Goal: Use online tool/utility: Utilize a website feature to perform a specific function

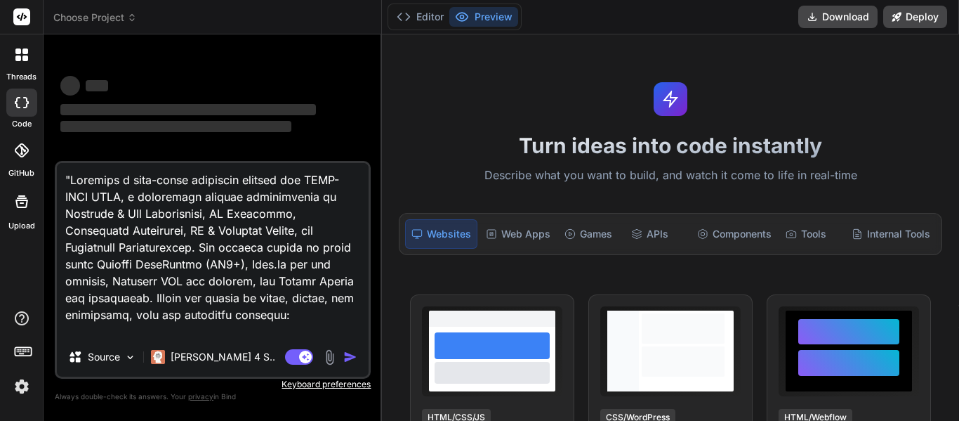
click at [315, 328] on textarea at bounding box center [213, 250] width 312 height 174
type textarea "x"
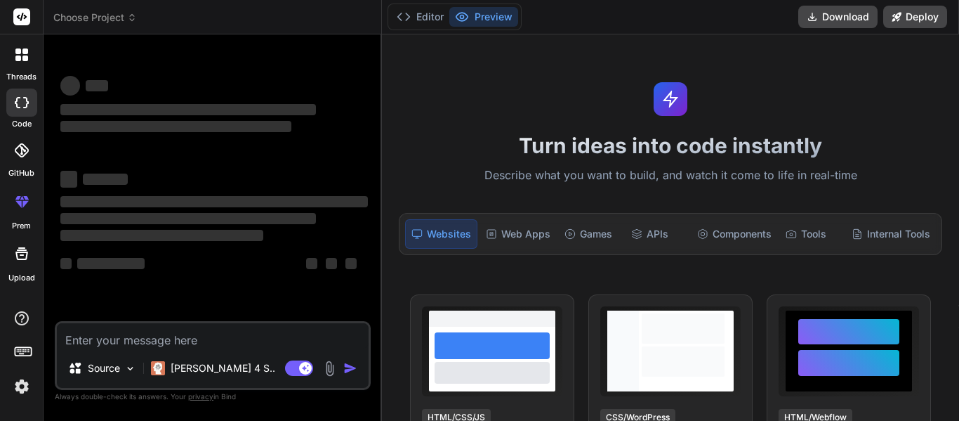
type textarea "x"
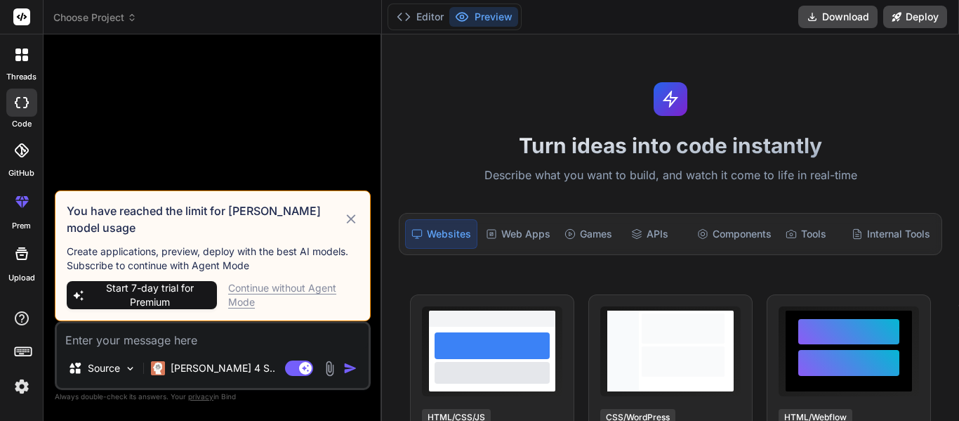
click at [350, 223] on icon at bounding box center [351, 218] width 9 height 9
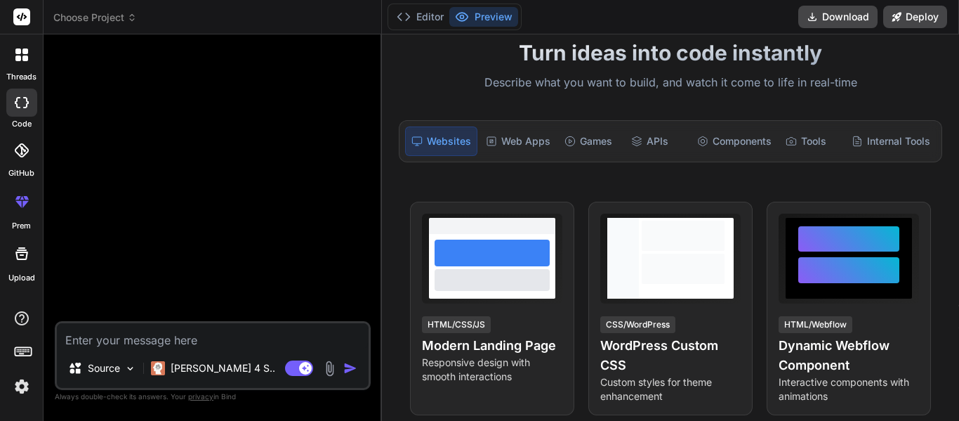
scroll to position [93, 0]
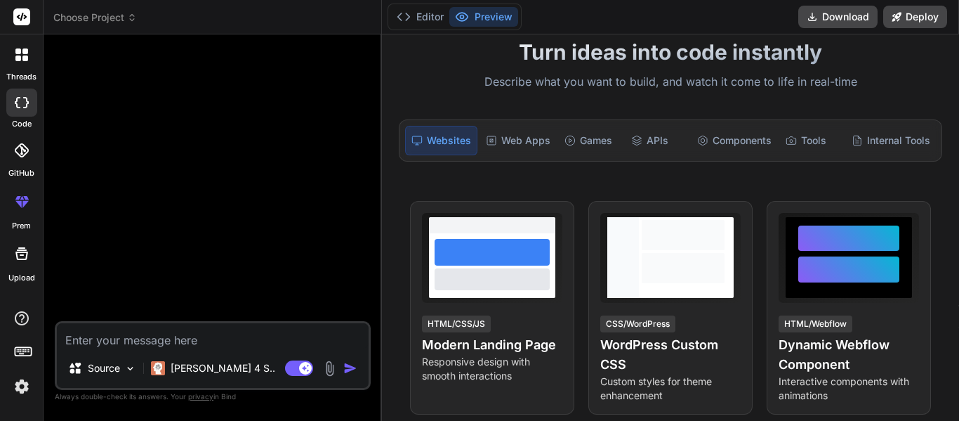
click at [28, 102] on icon at bounding box center [26, 102] width 6 height 11
click at [15, 70] on div "threads" at bounding box center [21, 58] width 43 height 48
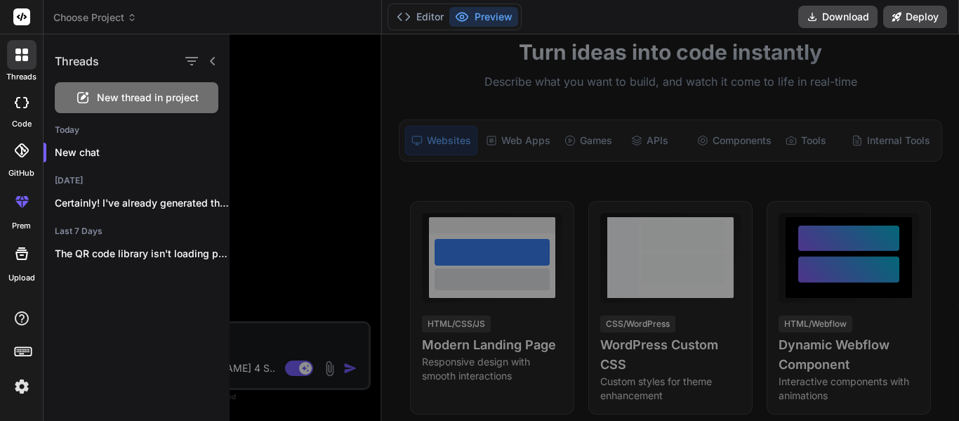
click at [115, 96] on span "New thread in project" at bounding box center [148, 98] width 102 height 14
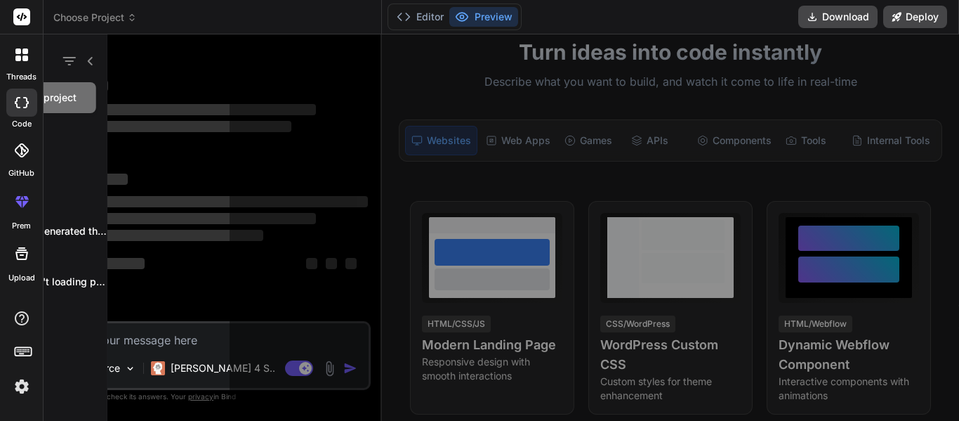
scroll to position [27, 0]
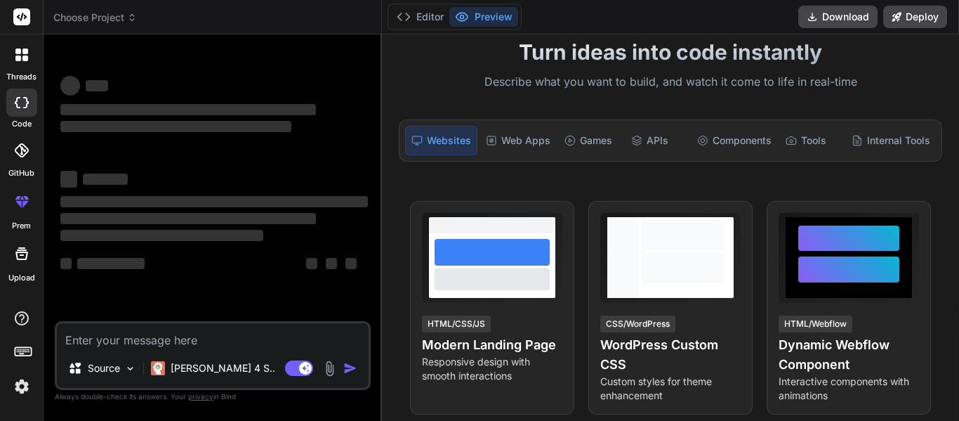
type textarea "x"
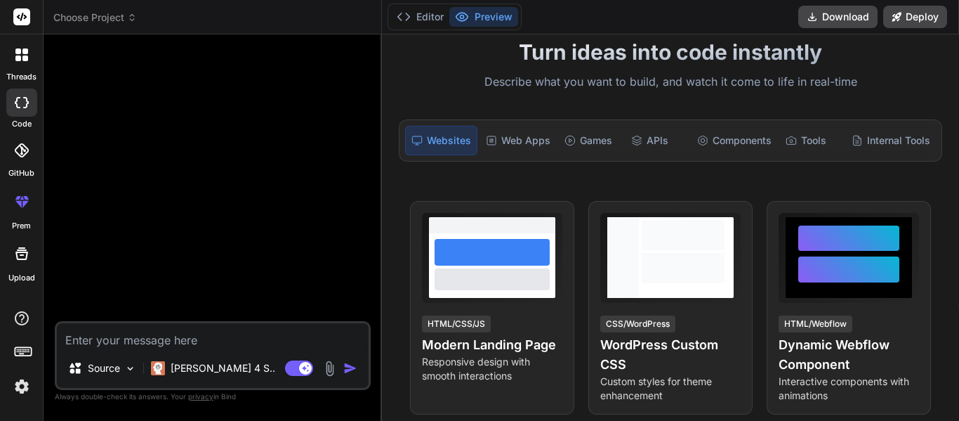
click at [301, 334] on textarea at bounding box center [213, 335] width 312 height 25
paste textarea "Build a **full-stack School Management System (SMS)** with **Node.js backend (E…"
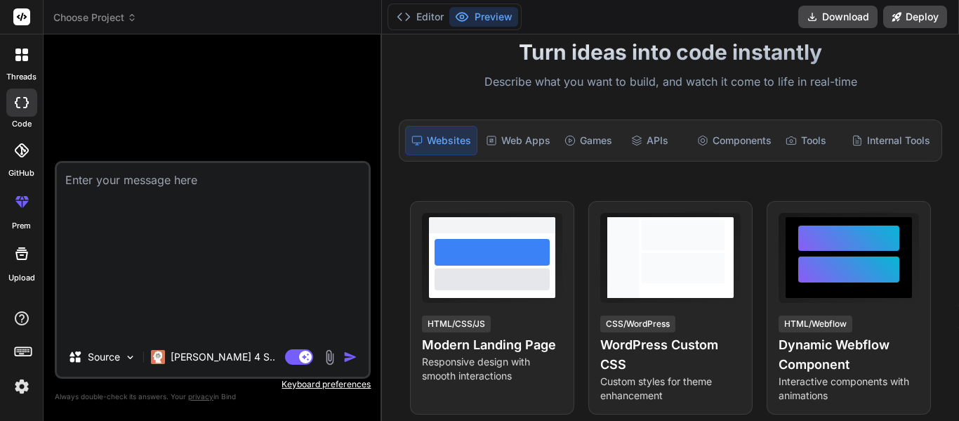
type textarea "Build a **full-stack School Management System (SMS)** with **Node.js backend (E…"
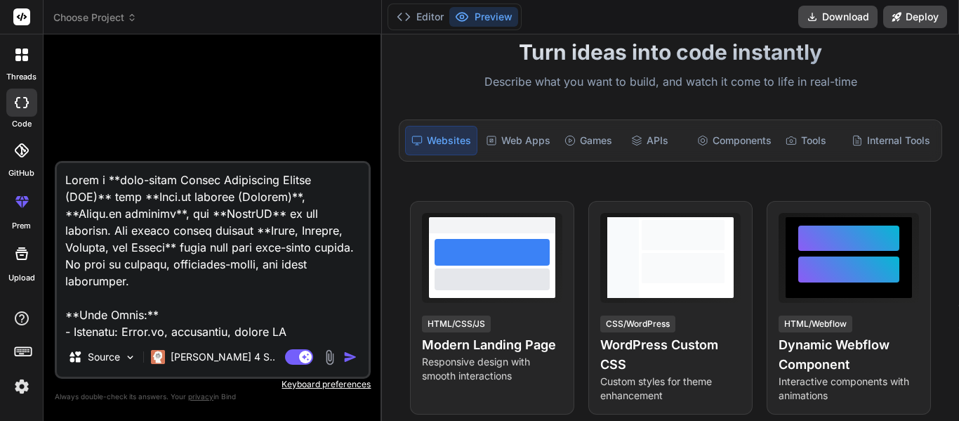
scroll to position [1434, 0]
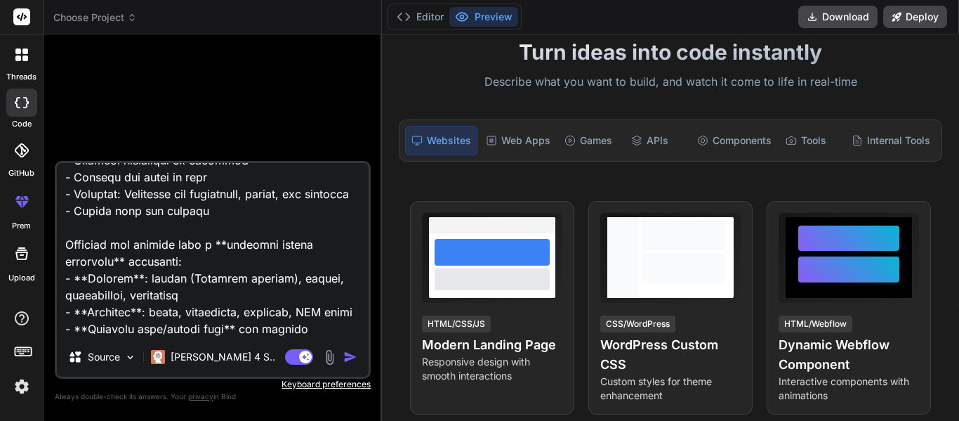
type textarea "x"
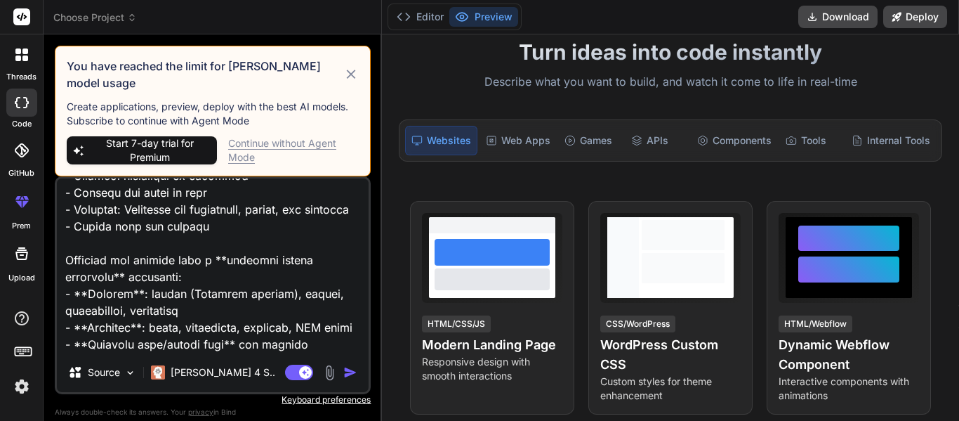
type textarea "Build a **full-stack School Management System (SMS)** with **Node.js backend (E…"
click at [297, 136] on div "Continue without Agent Mode" at bounding box center [293, 150] width 131 height 28
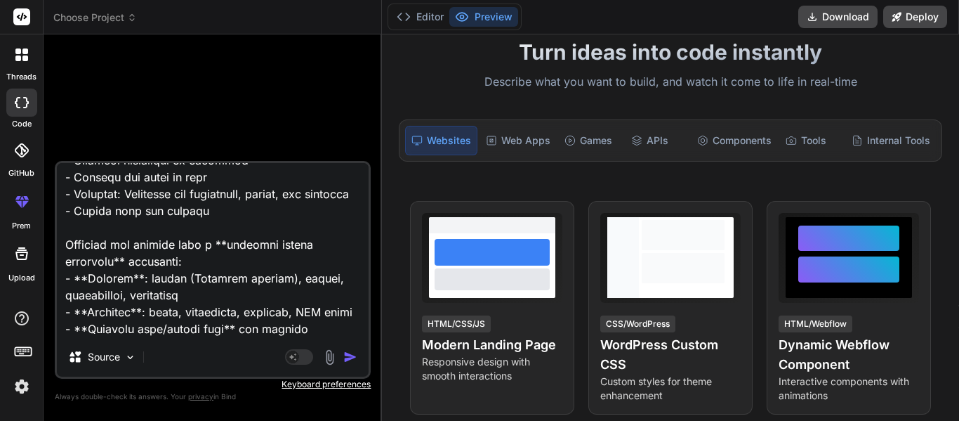
click at [349, 355] on img "button" at bounding box center [350, 357] width 14 height 14
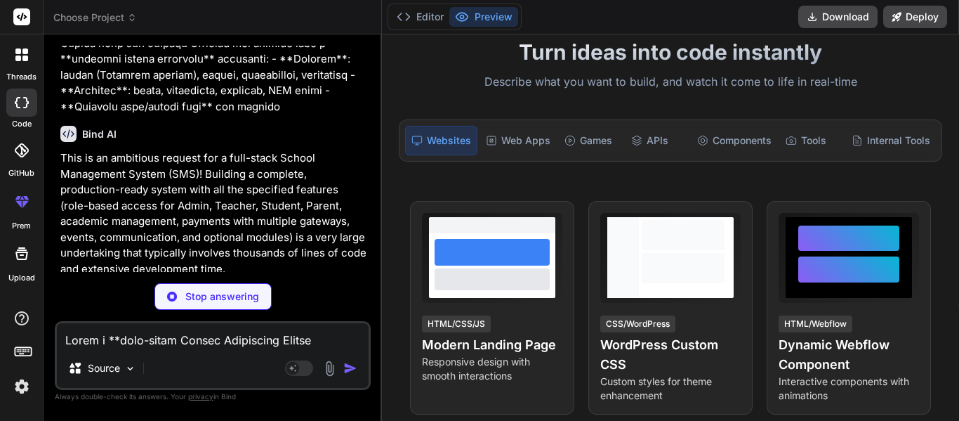
scroll to position [721, 0]
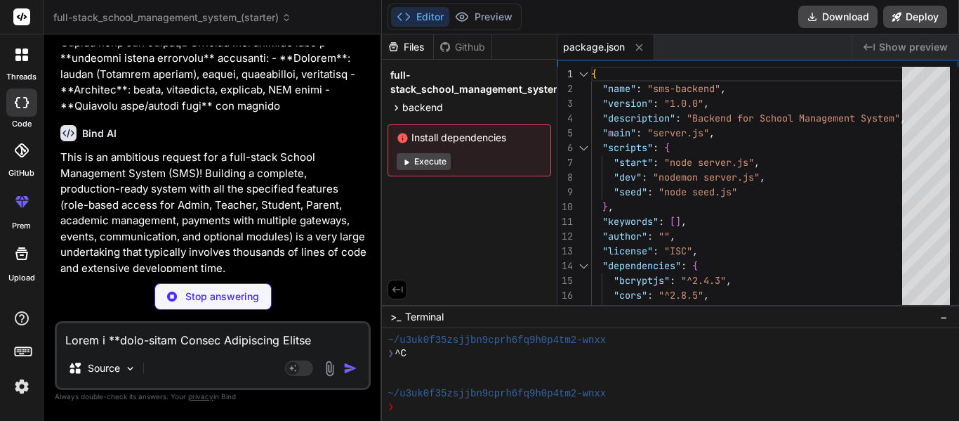
type textarea "x"
type textarea "});"
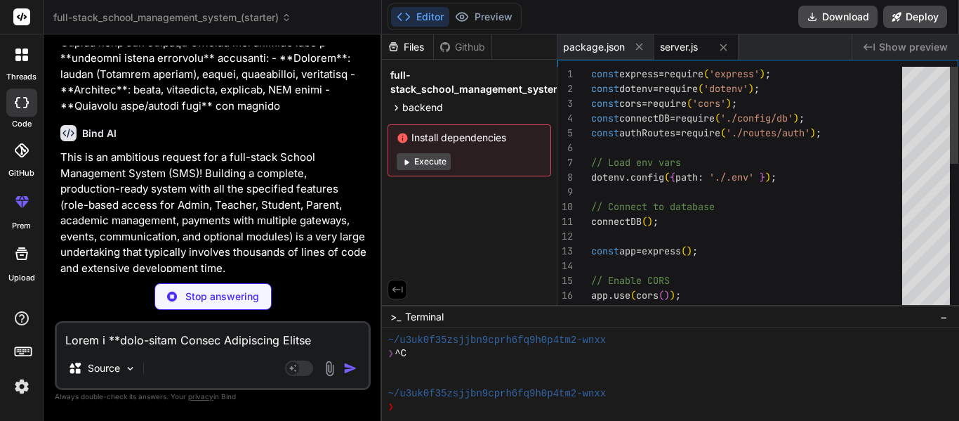
type textarea "x"
type textarea "process.exit(1); // Exit process with failure } }; module.exports = connectDB;"
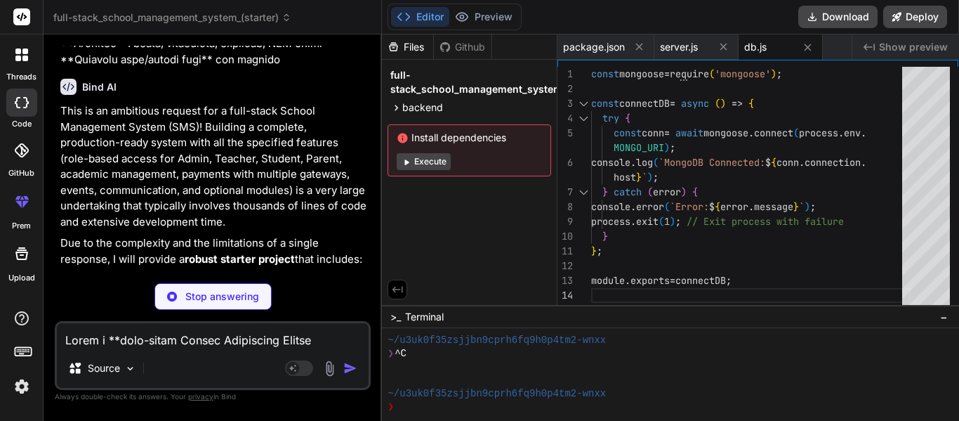
scroll to position [769, 0]
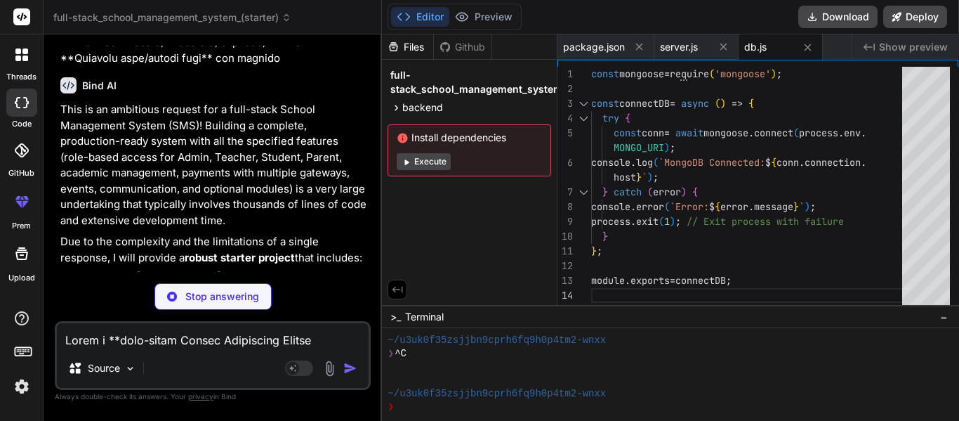
type textarea "x"
type textarea "password); }; module.exports = mongoose.model('User', UserSchema);"
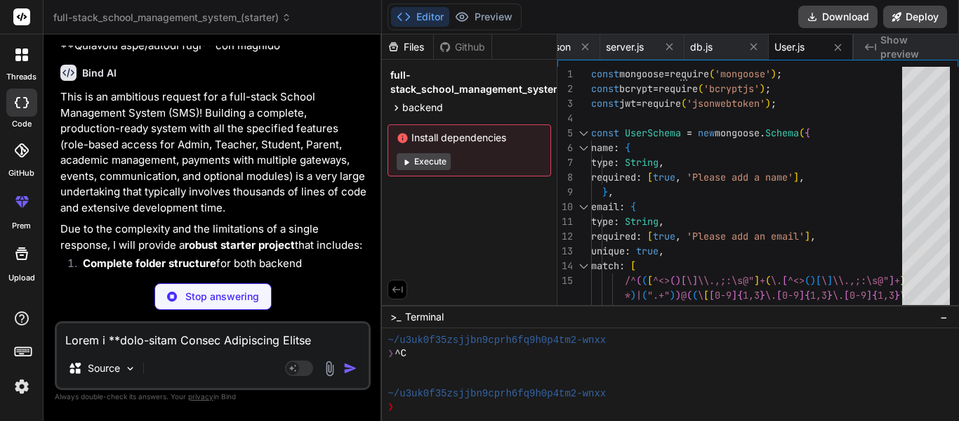
scroll to position [787, 0]
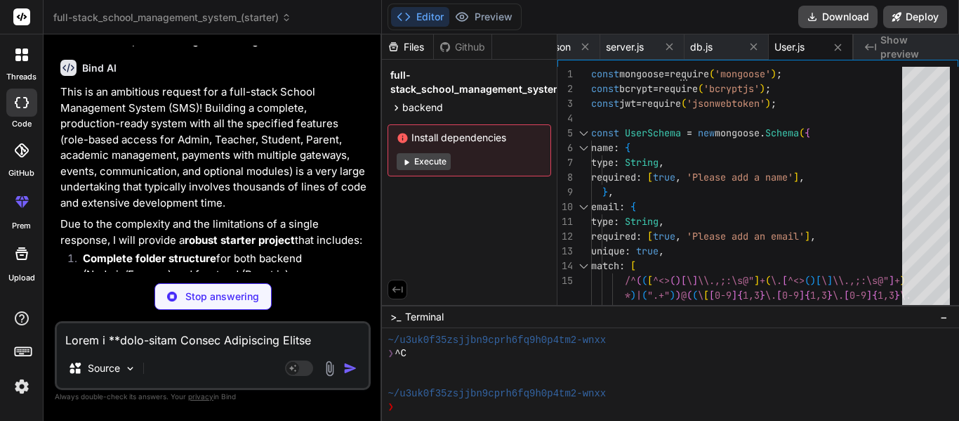
type textarea "x"
type textarea "const user = await User.findById([DOMAIN_NAME]); [DOMAIN_NAME](200).json({ succ…"
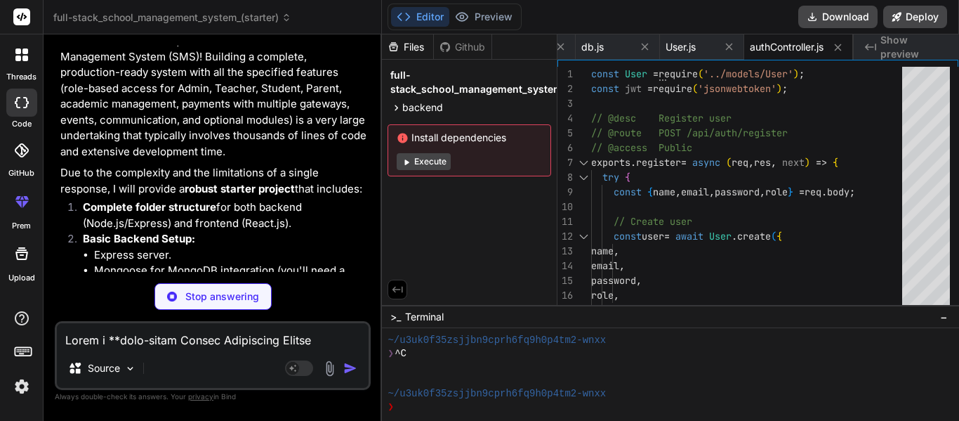
scroll to position [839, 0]
type textarea "x"
type textarea "};"
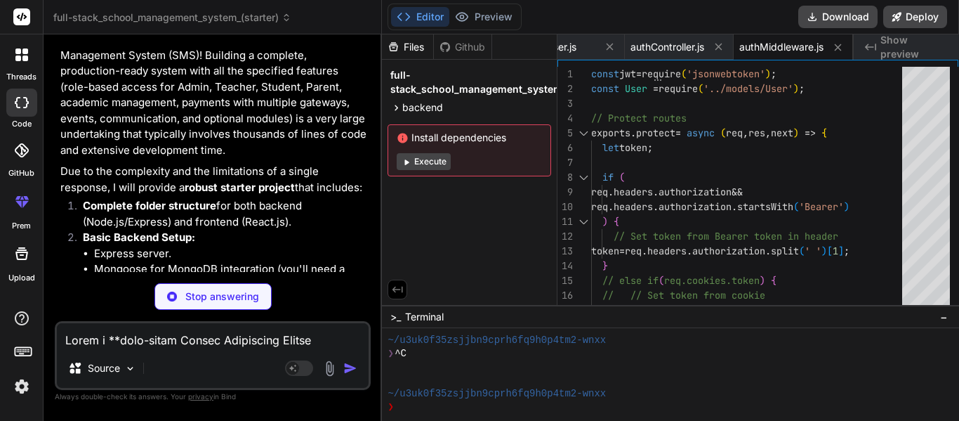
scroll to position [840, 0]
type textarea "x"
type textarea "res.json({ message: 'Welcome, Teacher!' }); }); module.exports = router;"
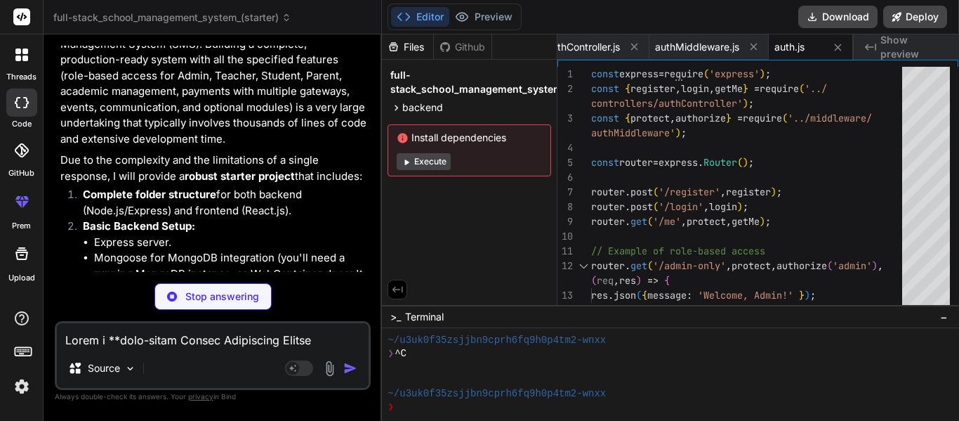
type textarea "x"
type textarea "`); process.exit(1); } }; seedUsers();"
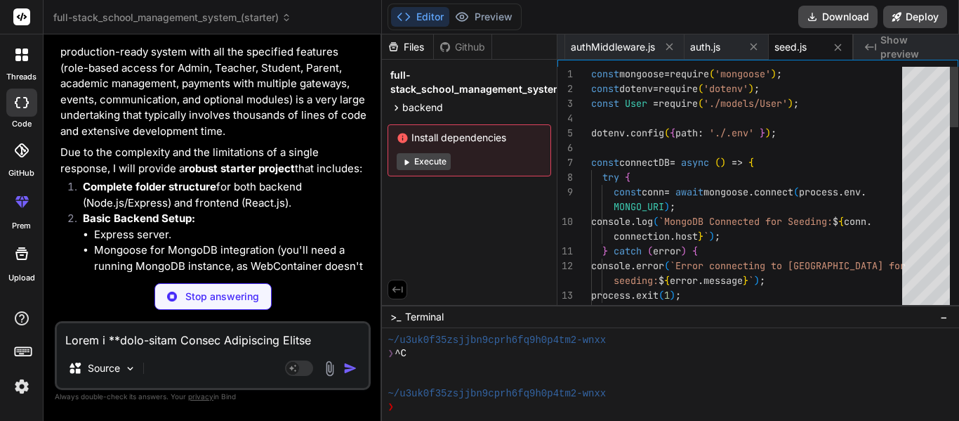
scroll to position [862, 0]
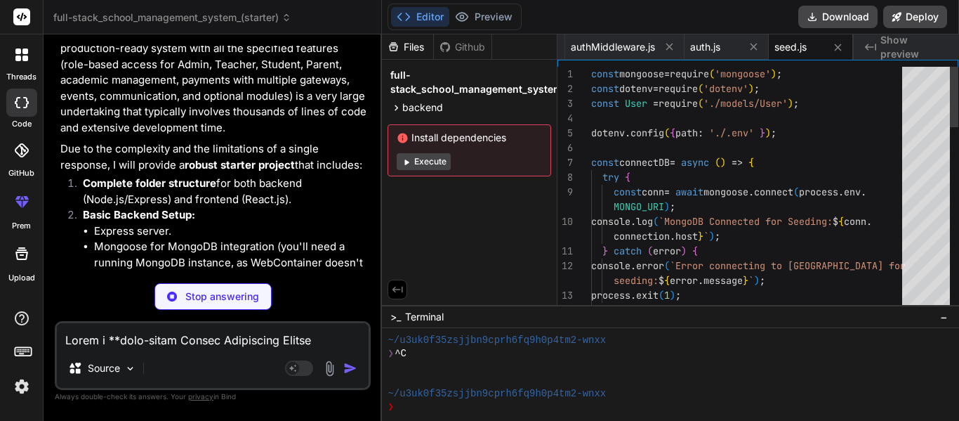
type textarea "x"
type textarea "MONGO_URI=mongodb://localhost:27017/sms_db JWT_SECRET=your_jwt_secret_key_here_…"
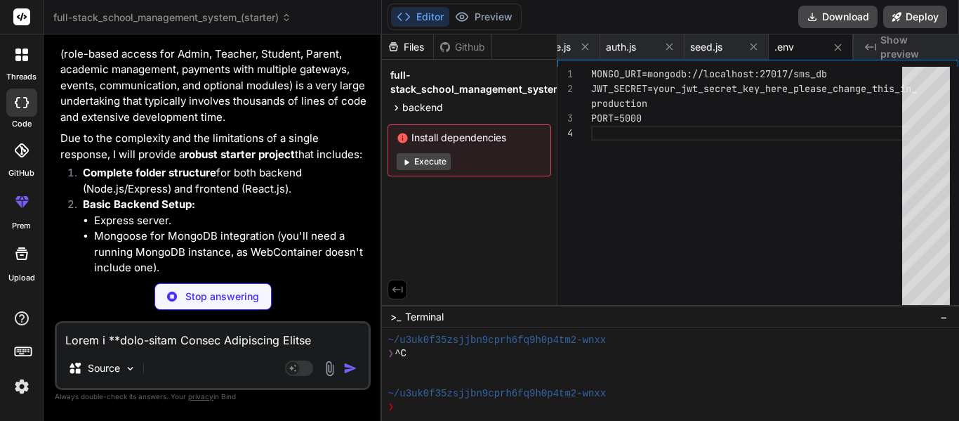
type textarea "x"
type textarea ""@types/react-dom": "^[DATE]", "@vitejs/plugin-react": "^4.2.1", "eslint": "^8.…"
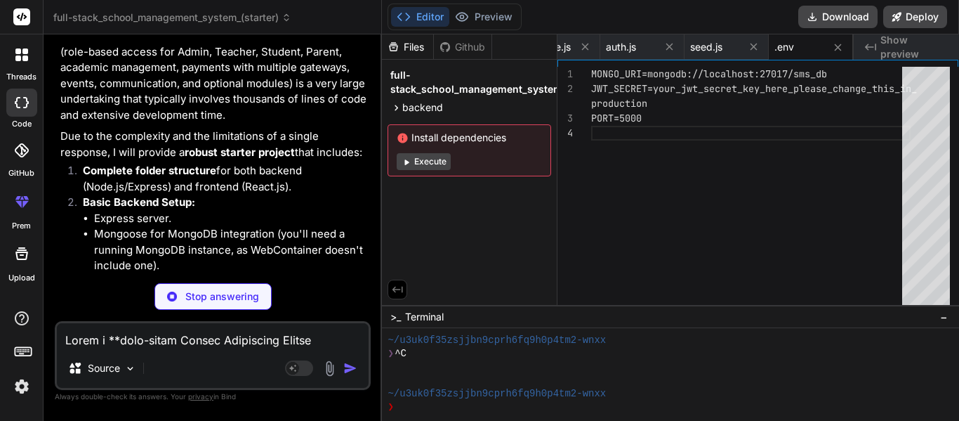
scroll to position [0, 636]
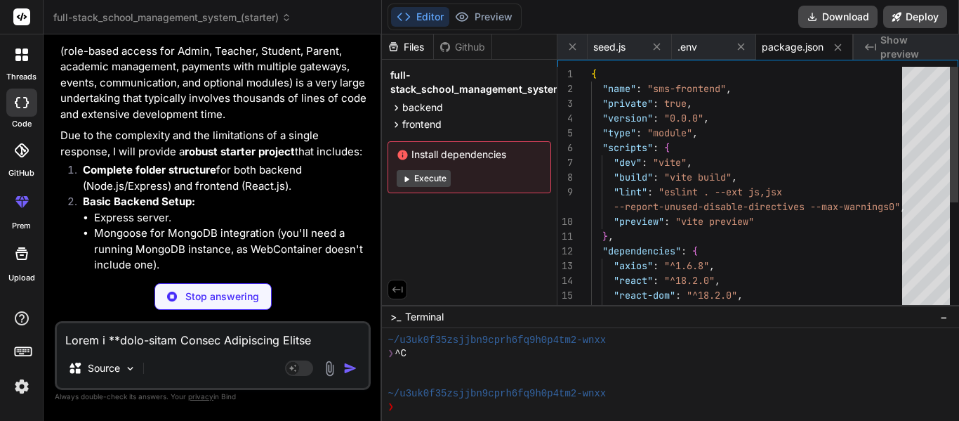
type textarea "x"
type textarea "<body> <div id="root"></div> <script type="module" src="/src/main.jsx"></script…"
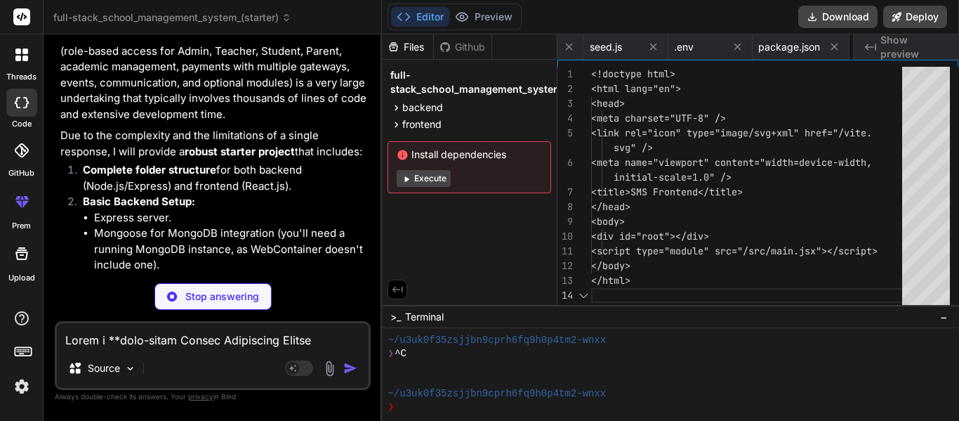
scroll to position [876, 0]
type textarea "x"
type textarea ");"
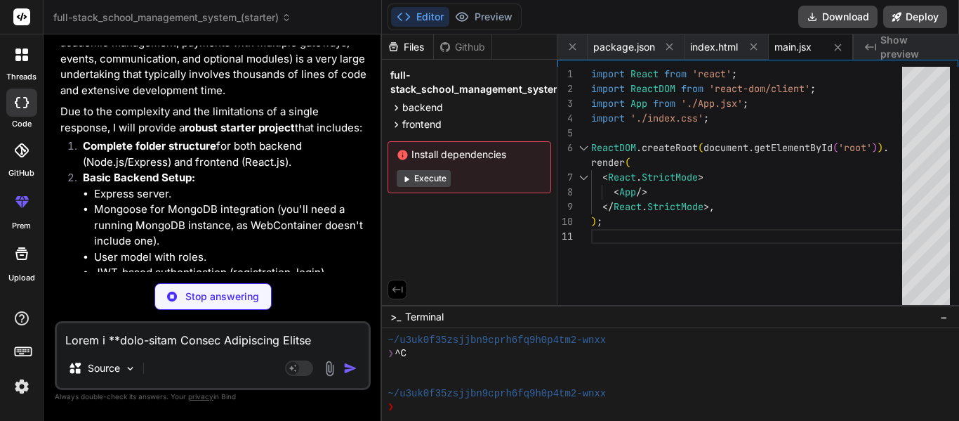
scroll to position [900, 0]
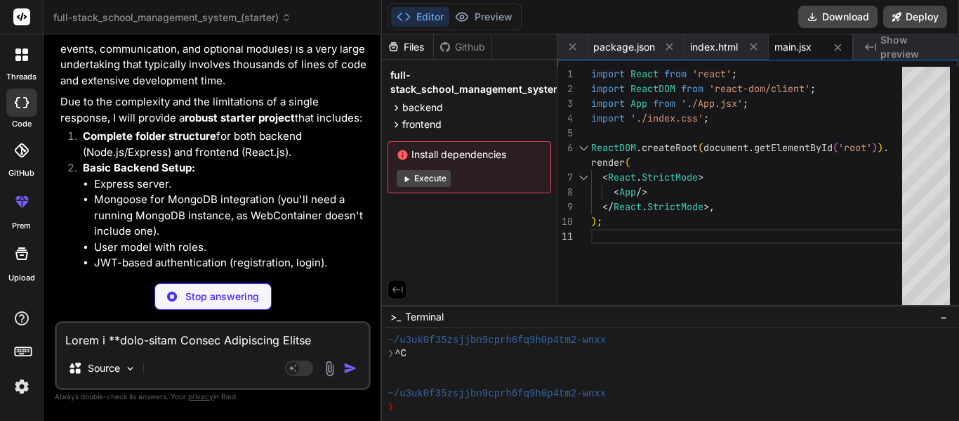
type textarea "x"
type textarea ".dashboard-card h2 { color: #0056b3; }"
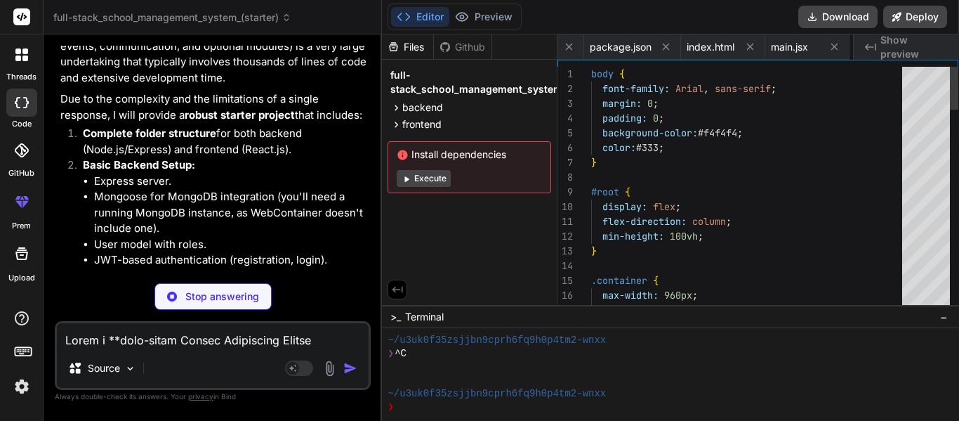
scroll to position [0, 888]
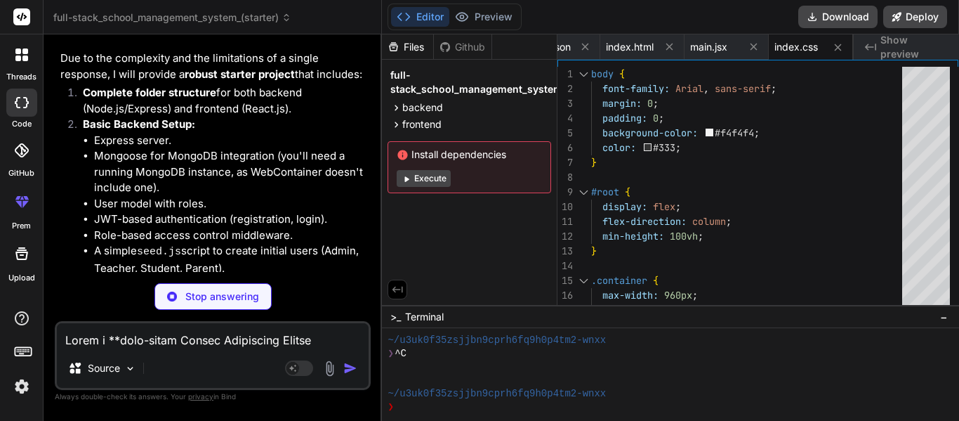
type textarea "x"
type textarea "<Route path="*" element={<Navigate to={user ? "/dashboard" : "/login"} />} /> <…"
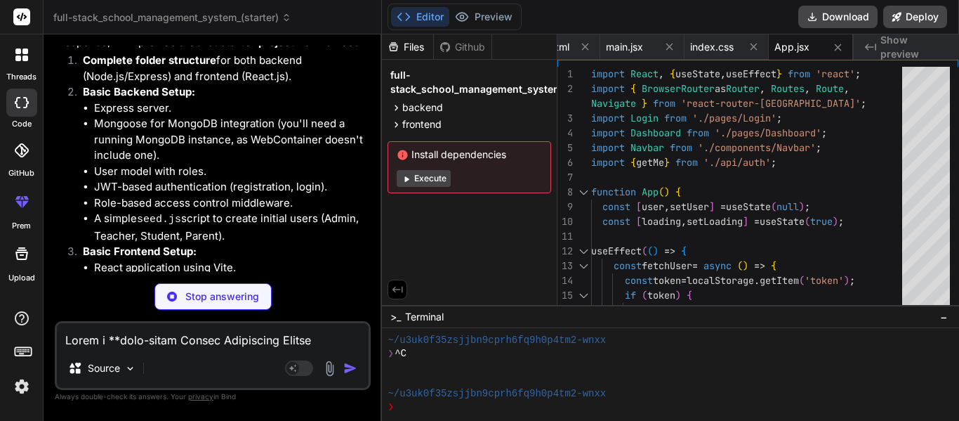
scroll to position [988, 0]
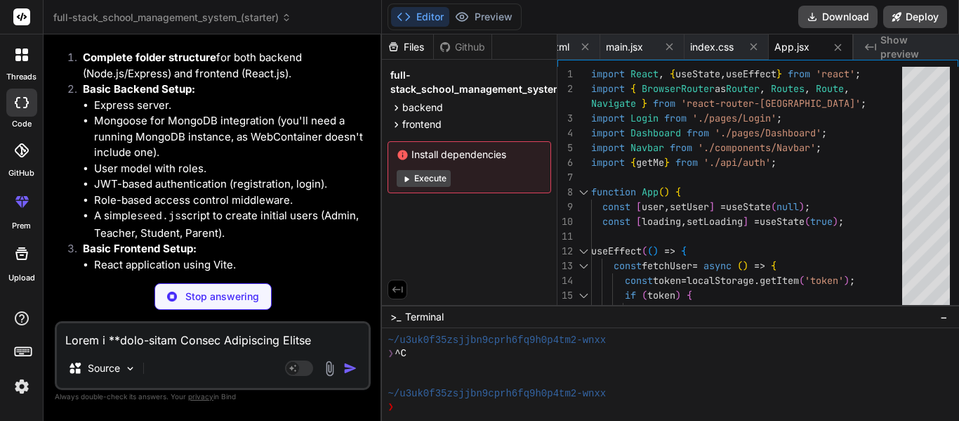
type textarea "x"
type textarea "Parent: [EMAIL_ADDRESS][DOMAIN_NAME]` / `password123` </p> </div> ); } export d…"
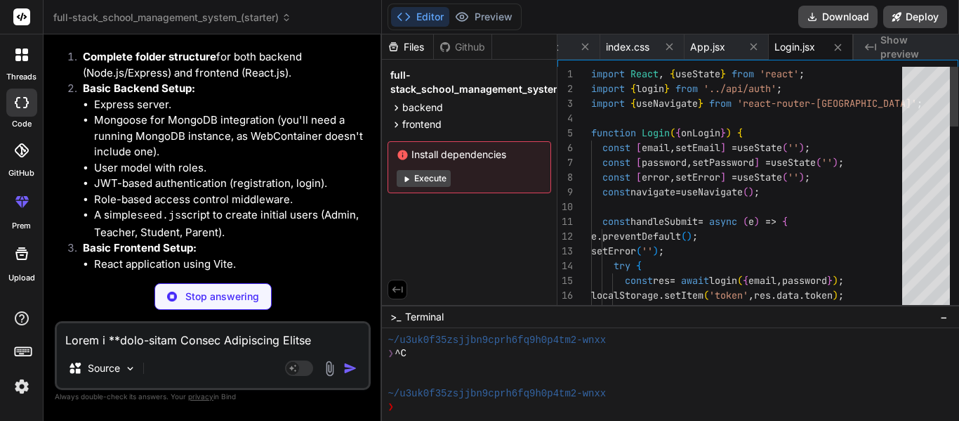
scroll to position [989, 0]
type textarea "x"
type textarea "</div> </div> ); } export default Dashboard;"
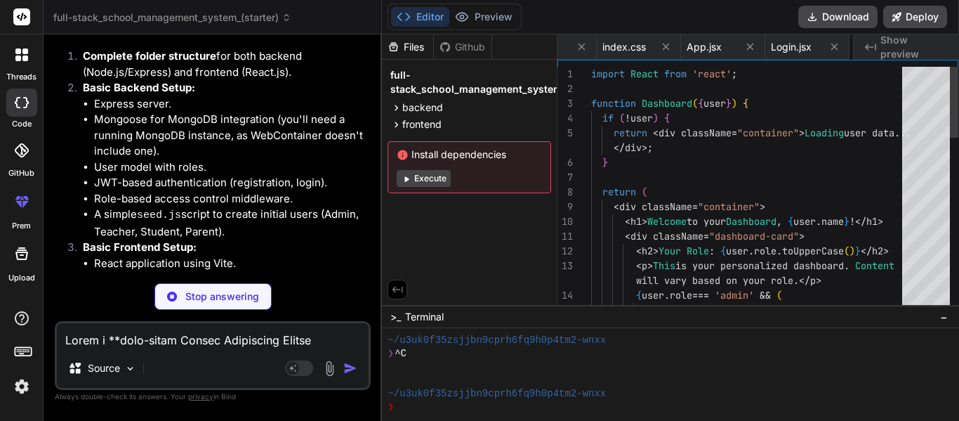
scroll to position [0, 1158]
type textarea "x"
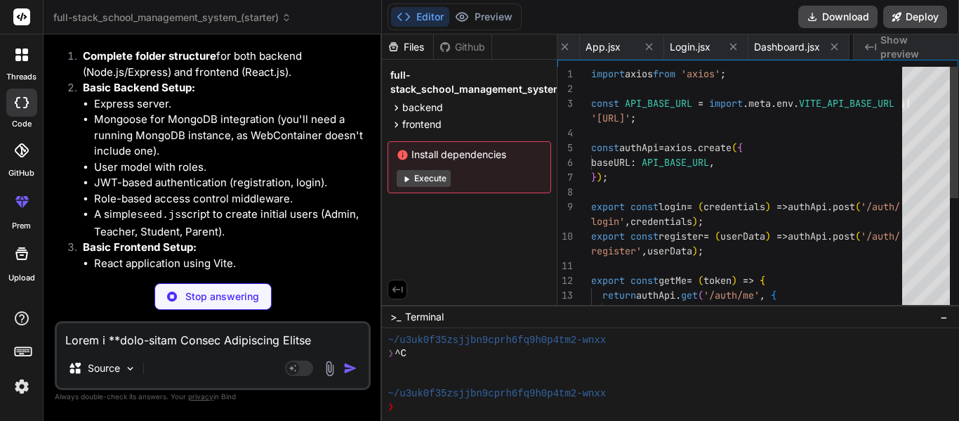
scroll to position [0, 0]
type textarea "x"
type textarea ")} </div> </nav> ); } export default Navbar;"
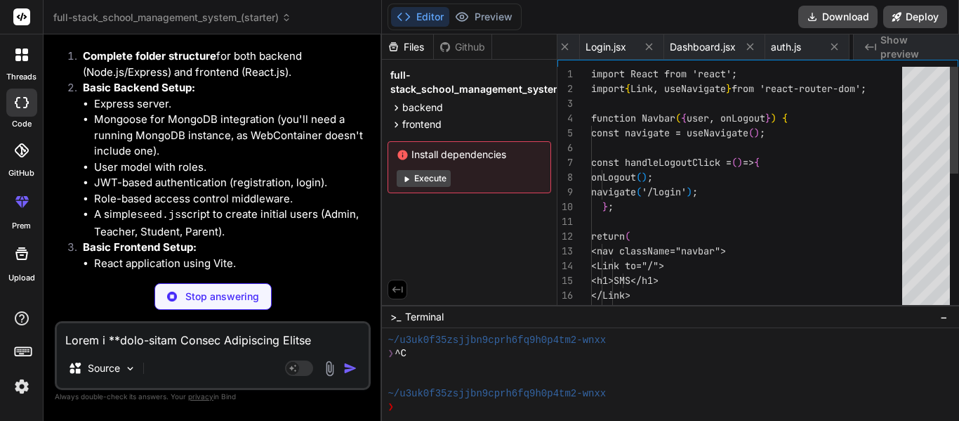
type textarea "x"
type textarea "VITE_API_BASE_URL=[URL]"
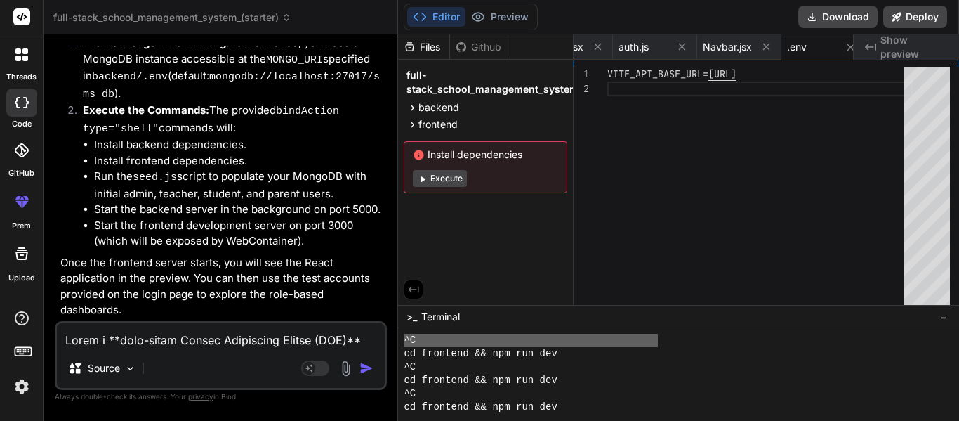
click at [655, 328] on div at bounding box center [678, 374] width 561 height 93
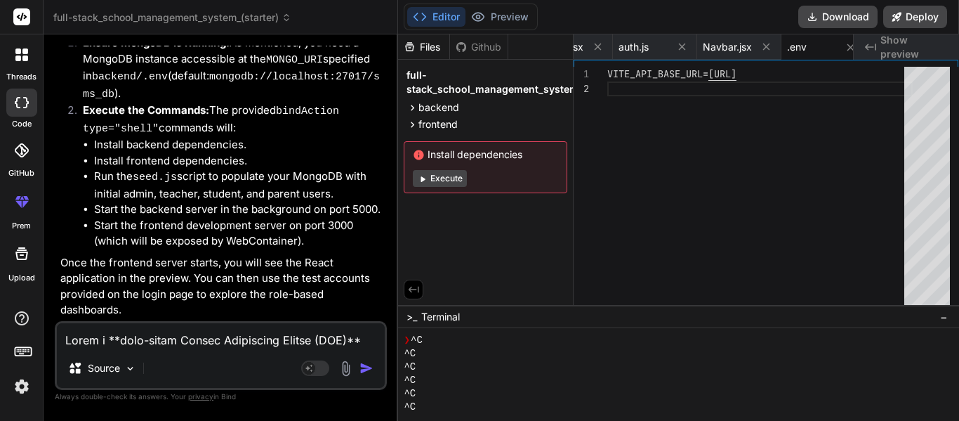
click at [630, 345] on div "❯ ^C" at bounding box center [681, 340] width 555 height 13
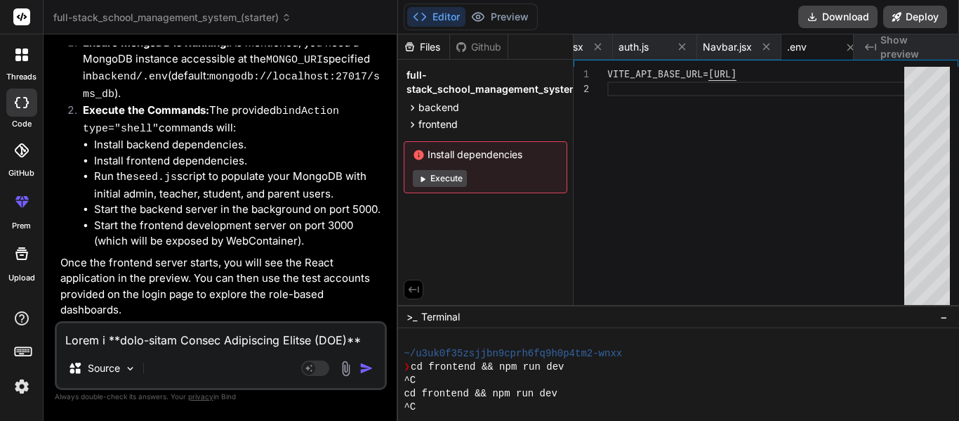
click at [438, 178] on button "Execute" at bounding box center [440, 178] width 54 height 17
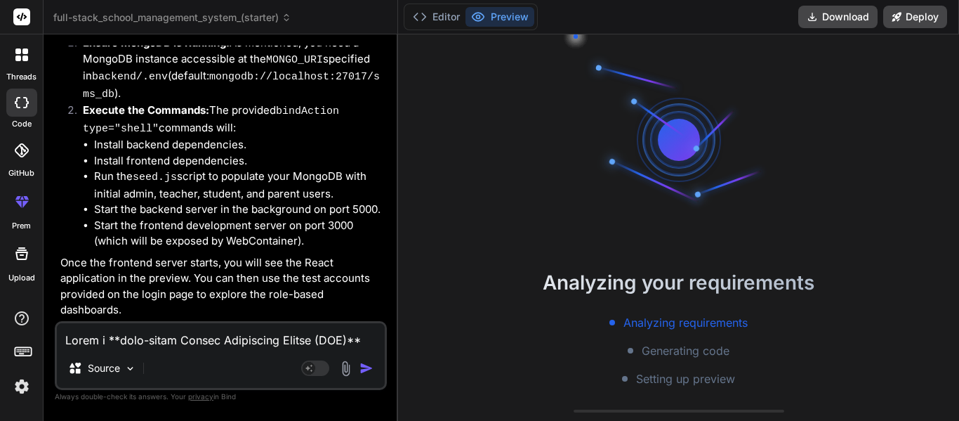
click at [261, 338] on textarea at bounding box center [221, 335] width 328 height 25
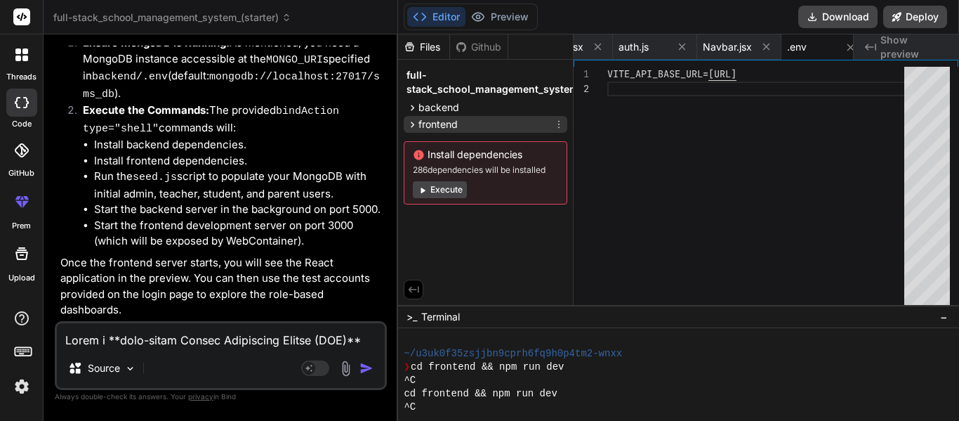
click at [476, 132] on div "frontend" at bounding box center [486, 124] width 164 height 17
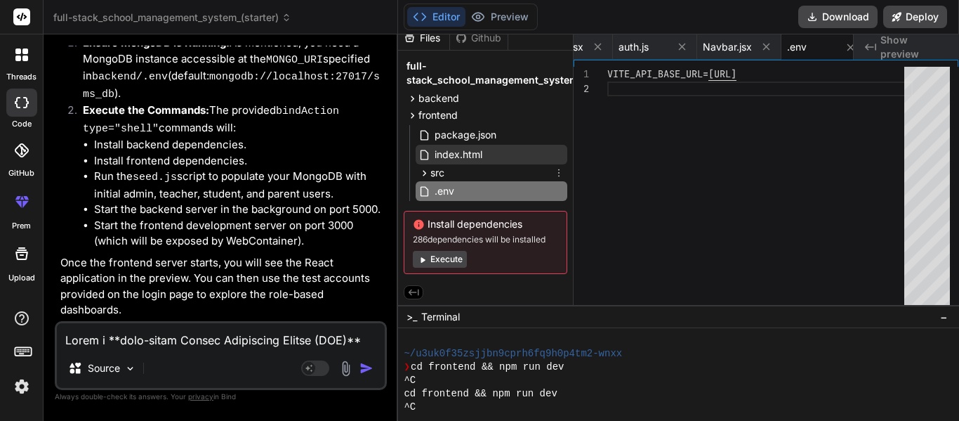
scroll to position [12, 0]
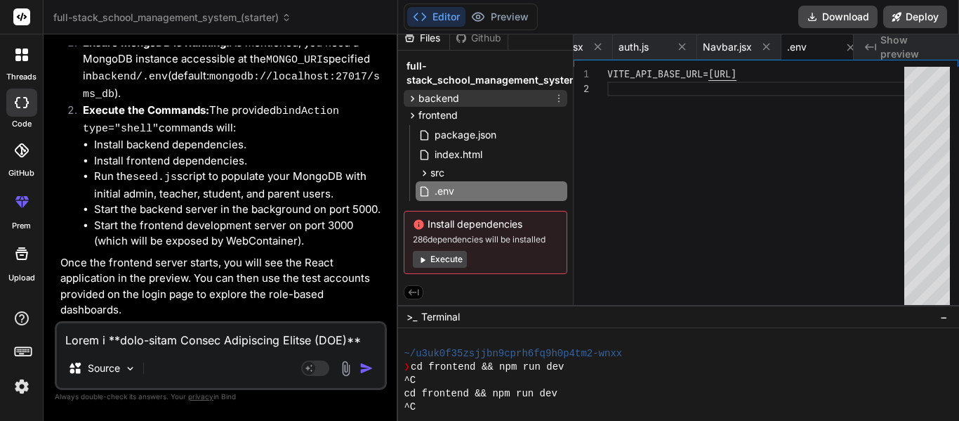
click at [468, 100] on div "backend" at bounding box center [486, 98] width 164 height 17
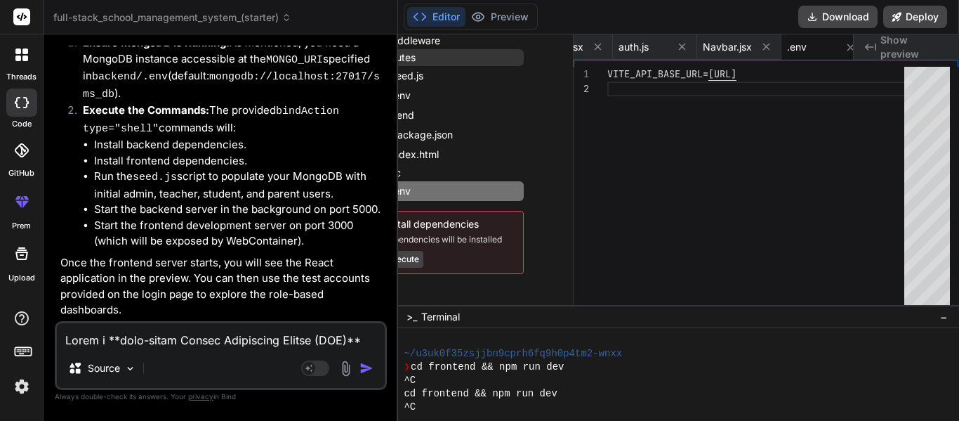
scroll to position [178, 0]
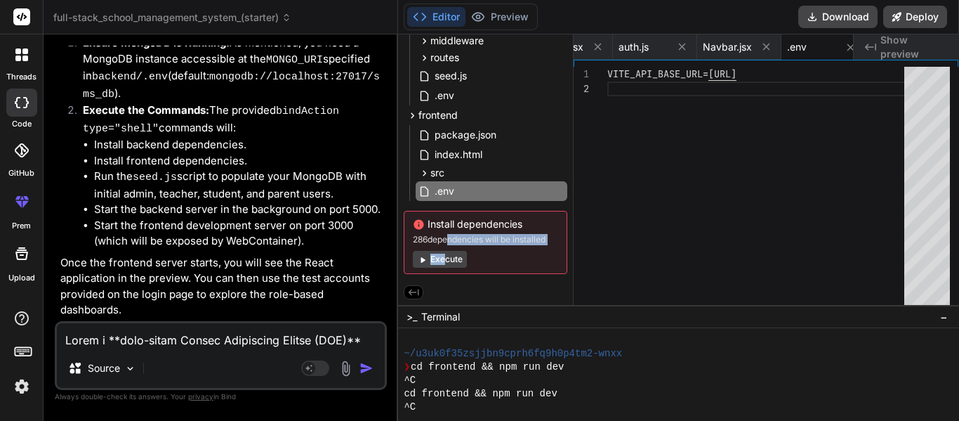
drag, startPoint x: 447, startPoint y: 244, endPoint x: 447, endPoint y: 252, distance: 7.8
click at [447, 252] on div "Install dependencies 286 dependencies will be installed Execute" at bounding box center [486, 242] width 164 height 63
click at [447, 252] on button "Execute" at bounding box center [440, 259] width 54 height 17
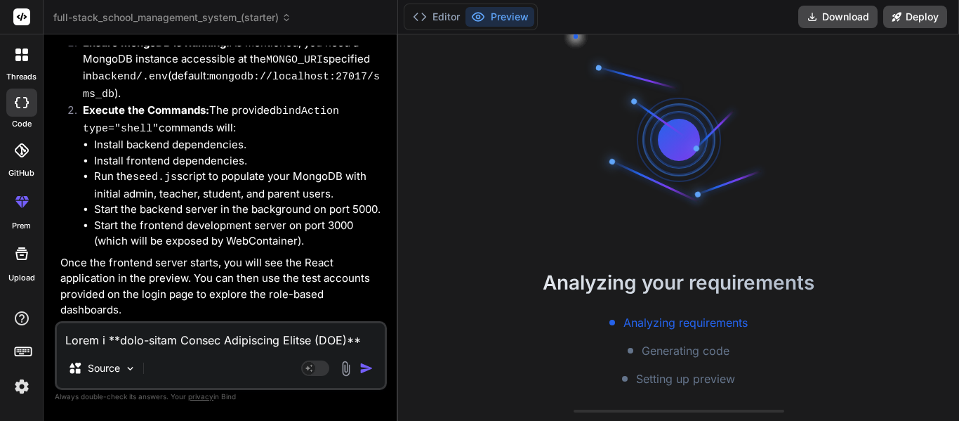
type textarea "x"
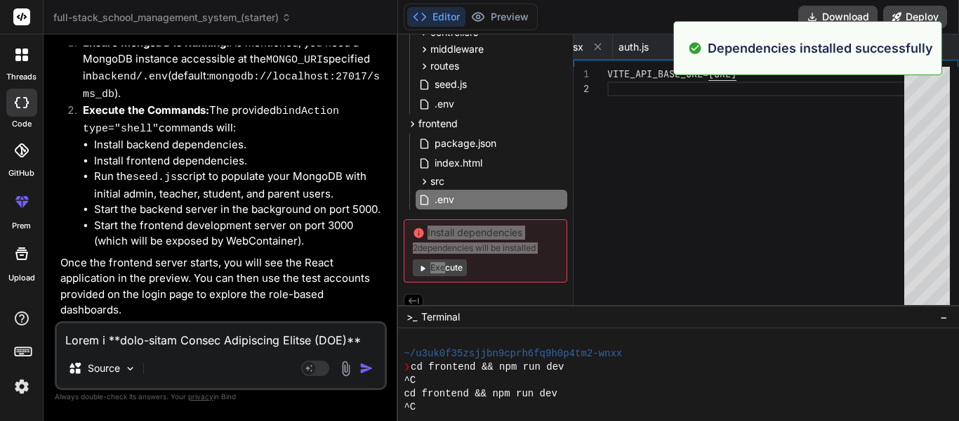
scroll to position [178, 0]
